Goal: Register for event/course

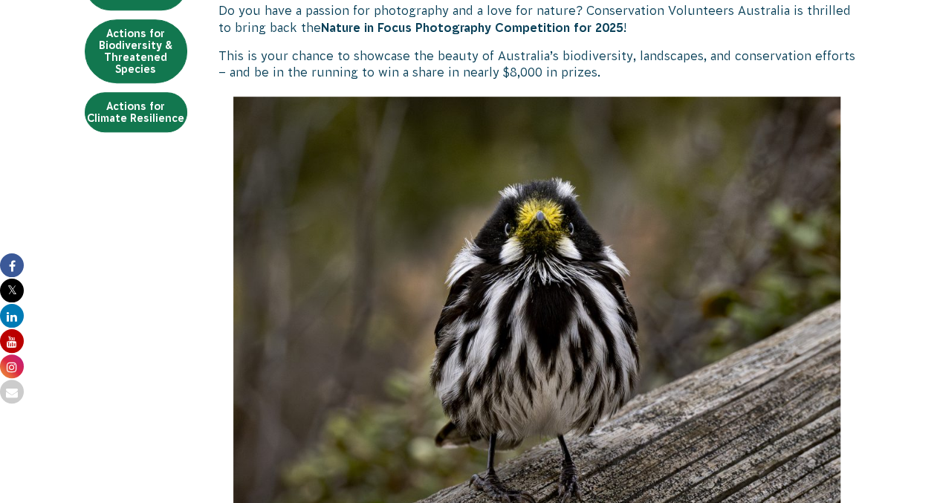
scroll to position [205, 0]
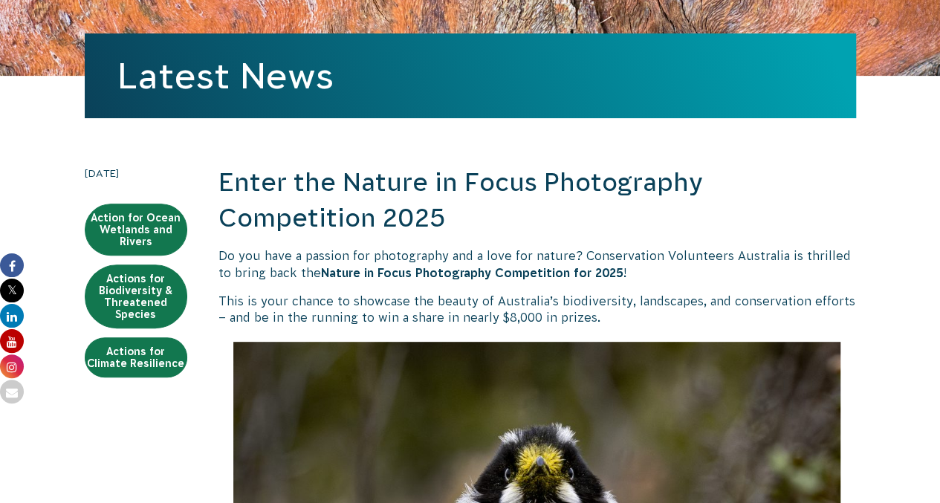
click at [557, 267] on strong "Nature in Focus Photography Competition for 2025" at bounding box center [472, 272] width 302 height 13
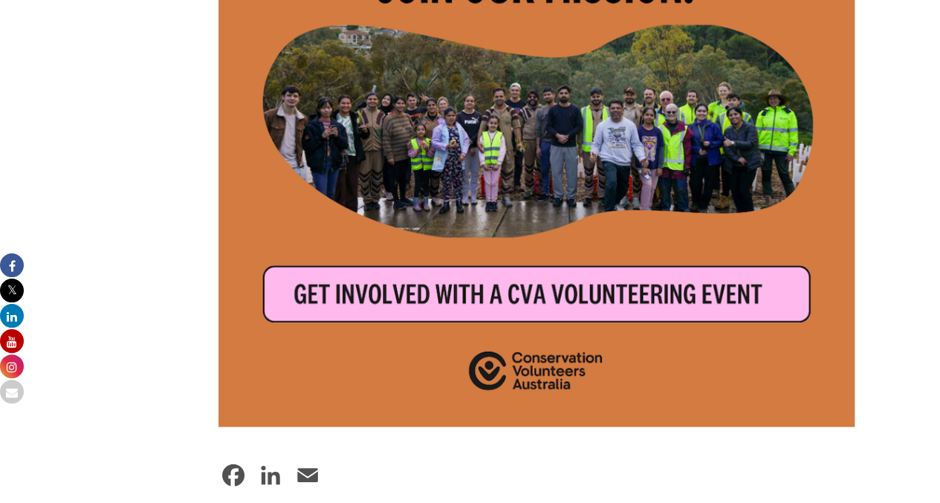
scroll to position [4207, 0]
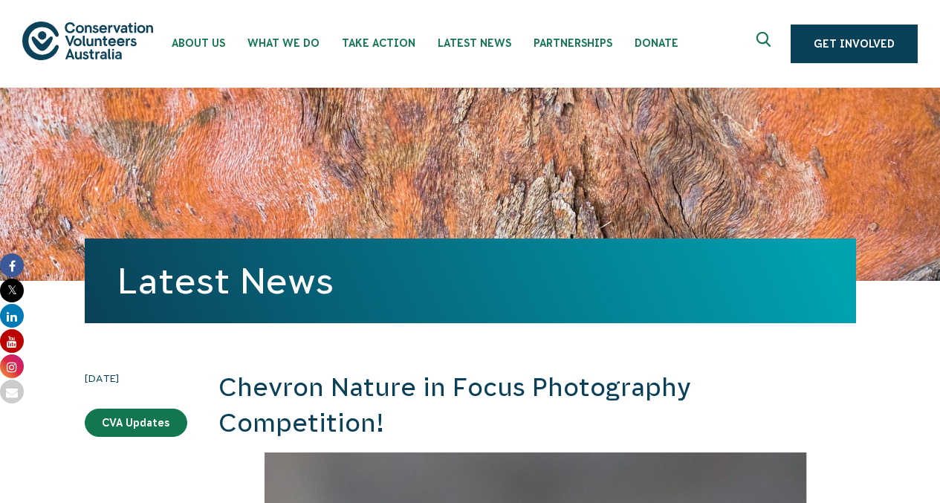
scroll to position [1032, 0]
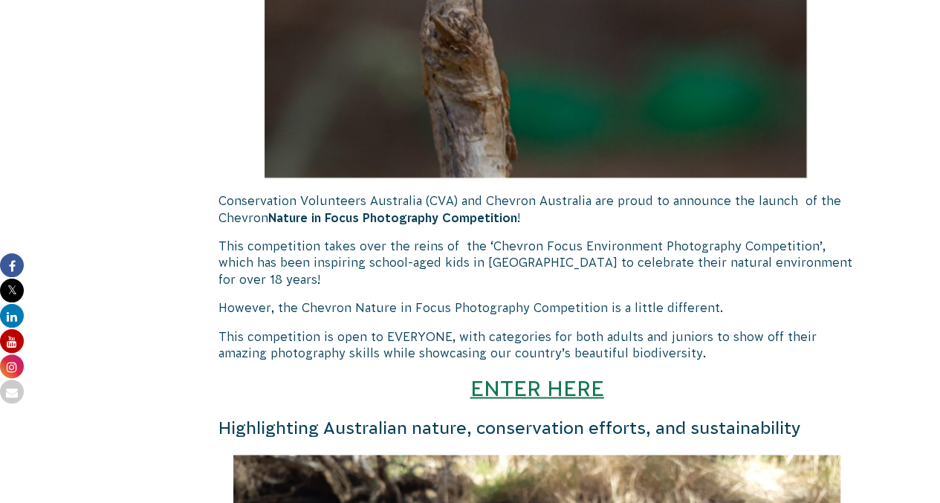
click at [524, 385] on link "ENTER HERE" at bounding box center [536, 387] width 134 height 25
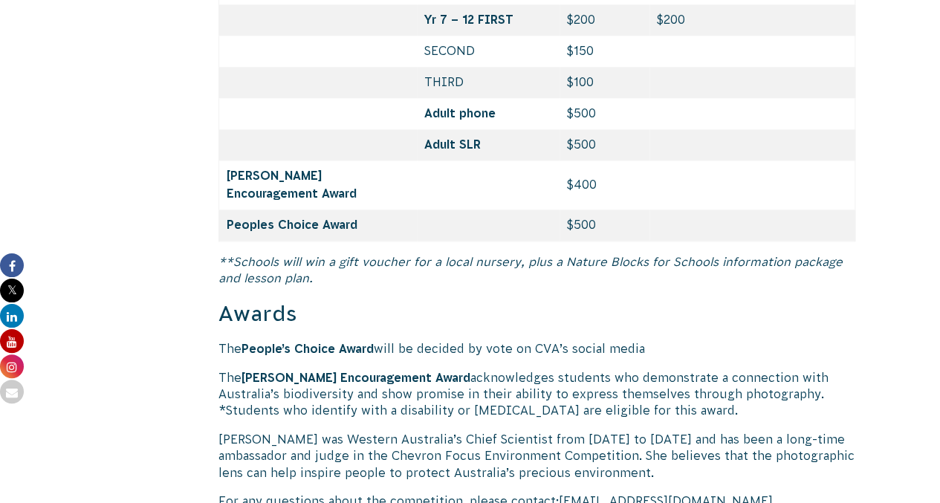
scroll to position [6992, 0]
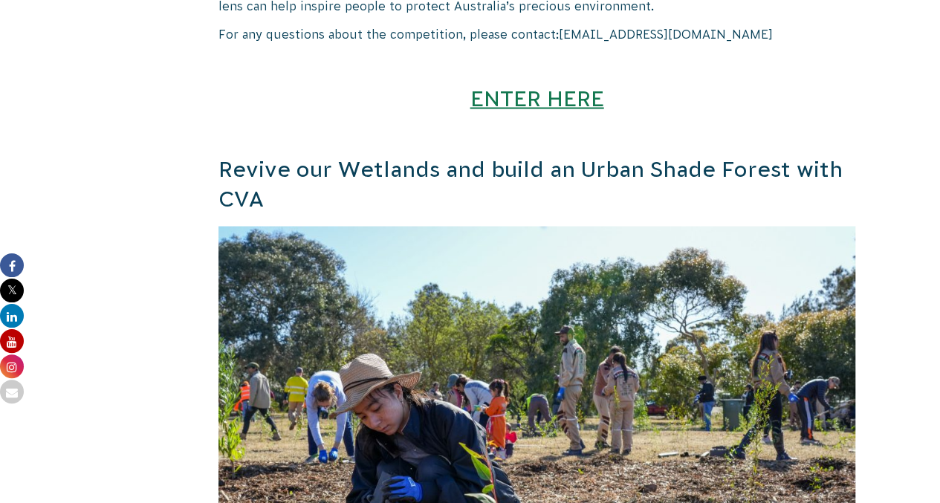
click at [507, 85] on link "ENTER HERE" at bounding box center [536, 97] width 134 height 25
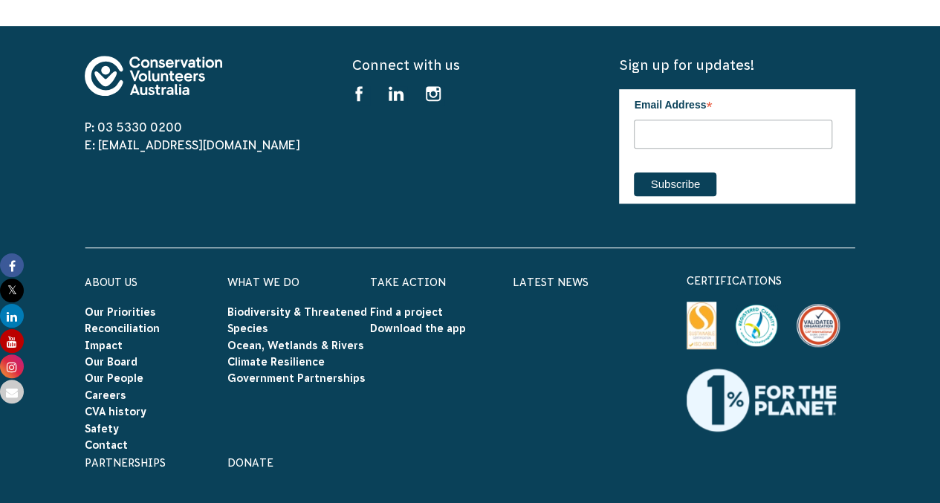
scroll to position [8819, 0]
